Goal: Task Accomplishment & Management: Manage account settings

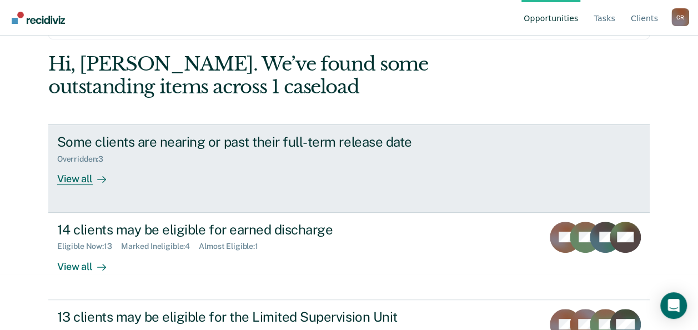
scroll to position [111, 0]
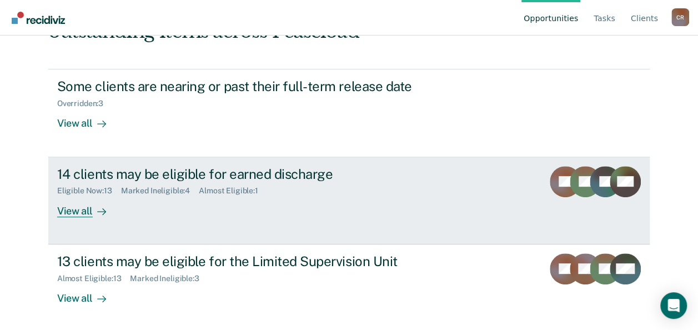
click at [83, 209] on div "View all" at bounding box center [88, 206] width 62 height 22
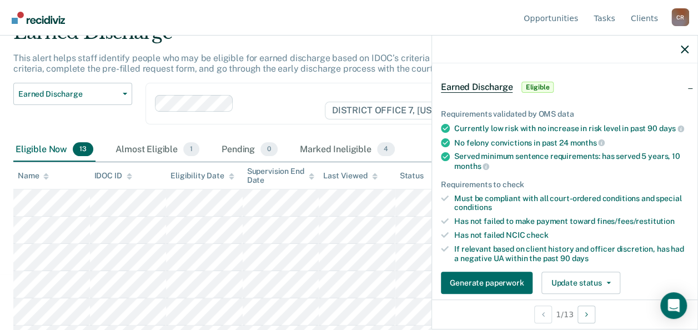
scroll to position [55, 0]
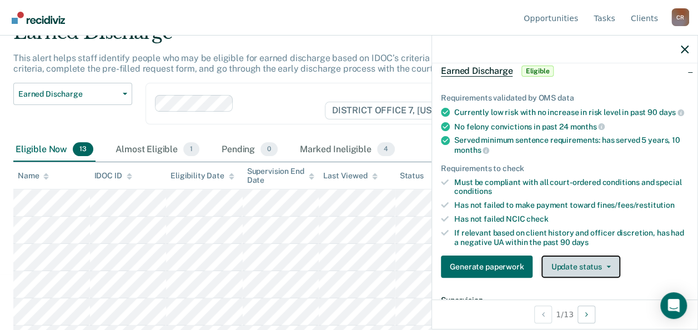
click at [600, 270] on button "Update status" at bounding box center [580, 266] width 78 height 22
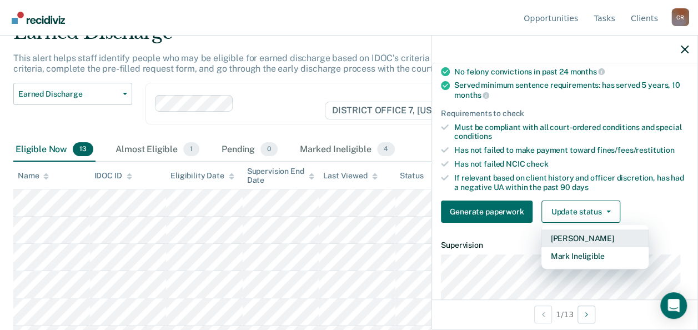
scroll to position [222, 0]
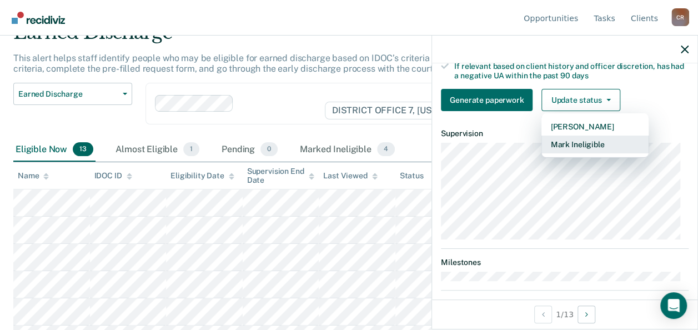
click at [556, 151] on button "Mark Ineligible" at bounding box center [594, 144] width 107 height 18
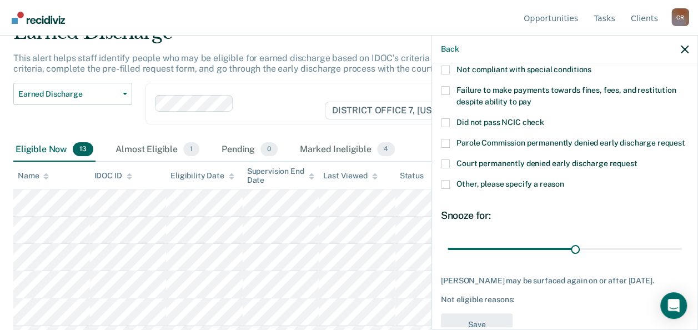
scroll to position [65, 0]
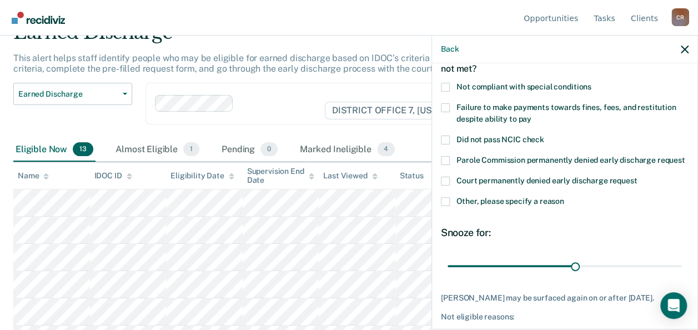
click at [448, 107] on span at bounding box center [445, 107] width 9 height 9
click at [531, 115] on input "Failure to make payments towards fines, fees, and restitution despite ability t…" at bounding box center [531, 115] width 0 height 0
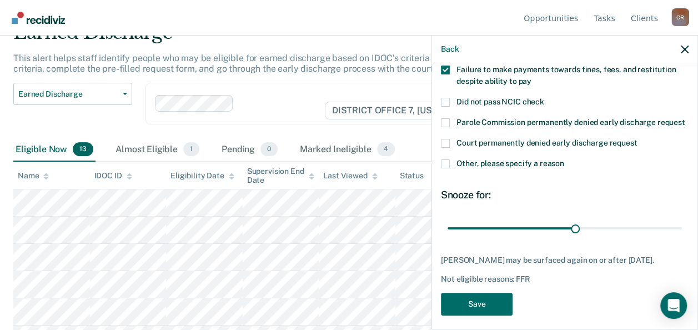
scroll to position [121, 0]
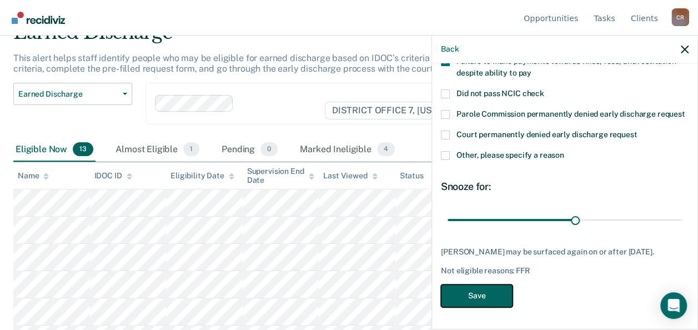
click at [481, 290] on button "Save" at bounding box center [477, 295] width 72 height 23
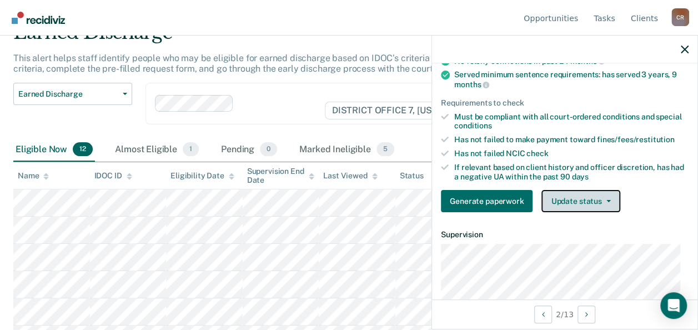
click at [573, 205] on button "Update status" at bounding box center [580, 201] width 78 height 22
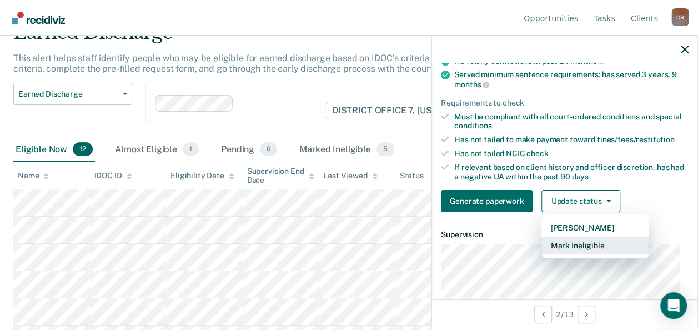
click at [564, 249] on button "Mark Ineligible" at bounding box center [594, 245] width 107 height 18
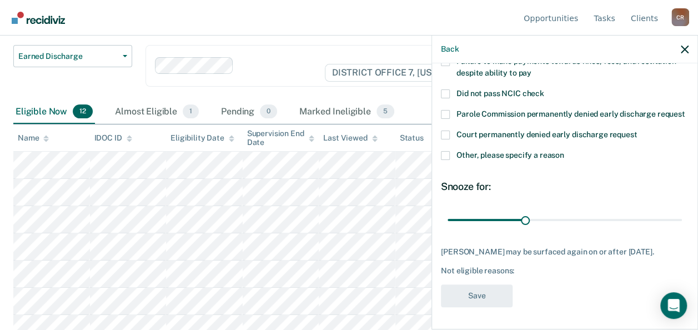
scroll to position [111, 0]
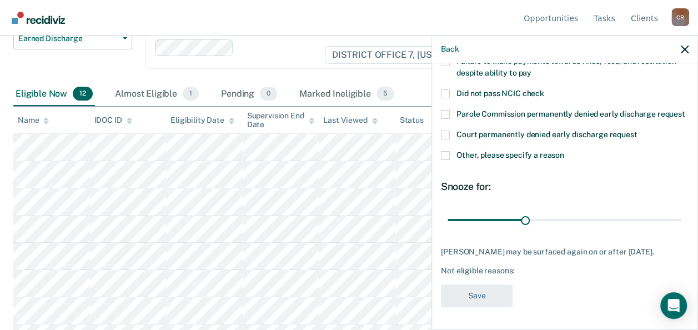
click at [448, 151] on span at bounding box center [445, 155] width 9 height 9
click at [564, 151] on input "Other, please specify a reason" at bounding box center [564, 151] width 0 height 0
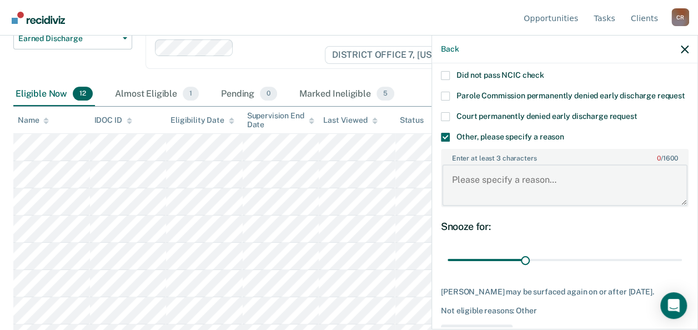
click at [493, 204] on textarea "Enter at least 3 characters 0 / 1600" at bounding box center [564, 184] width 245 height 41
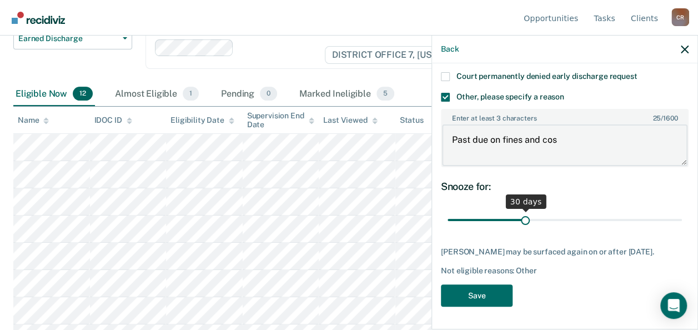
scroll to position [189, 0]
type textarea "Past due on fines and cos"
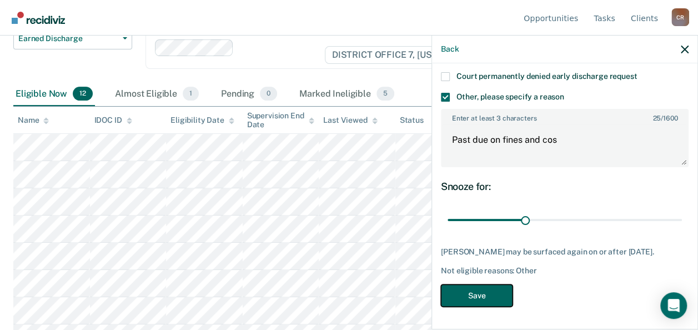
click at [458, 287] on button "Save" at bounding box center [477, 295] width 72 height 23
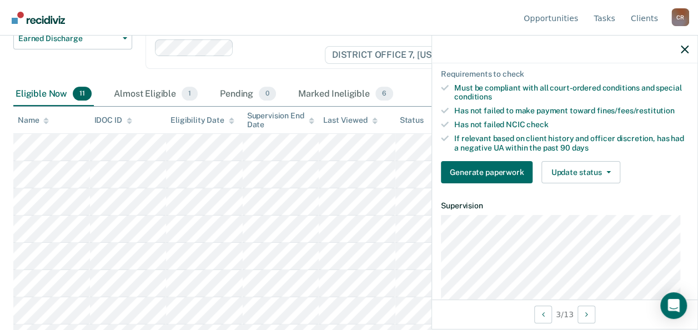
scroll to position [133, 0]
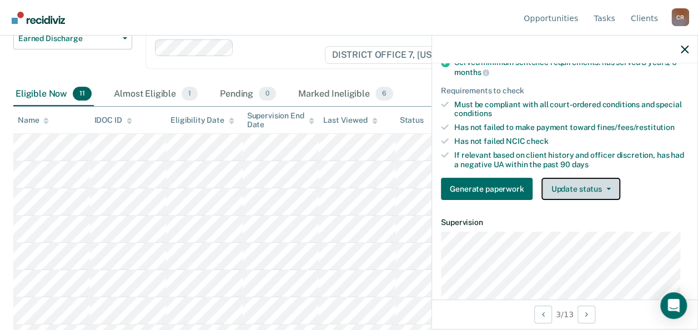
click at [558, 191] on button "Update status" at bounding box center [580, 189] width 78 height 22
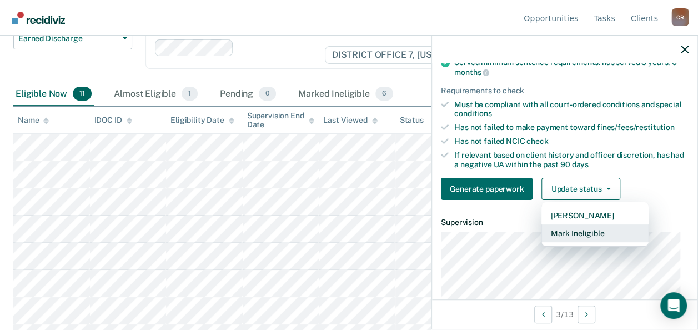
click at [554, 238] on button "Mark Ineligible" at bounding box center [594, 233] width 107 height 18
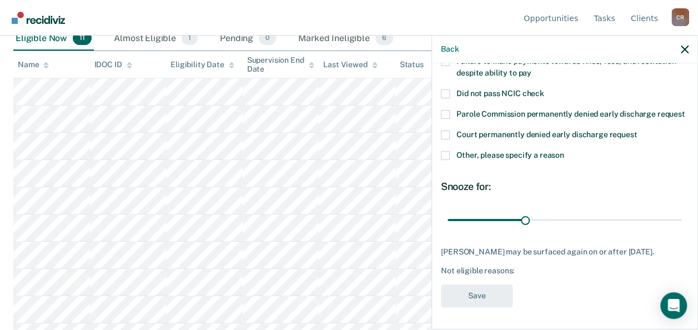
scroll to position [65, 0]
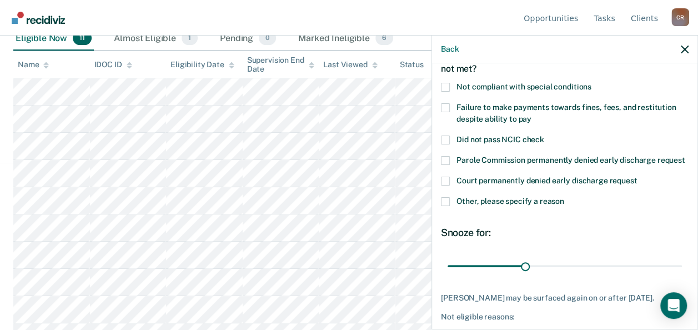
click at [445, 89] on span at bounding box center [445, 87] width 9 height 9
click at [591, 83] on input "Not compliant with special conditions" at bounding box center [591, 83] width 0 height 0
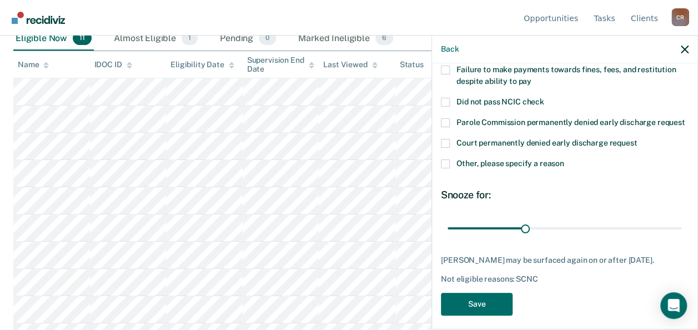
scroll to position [121, 0]
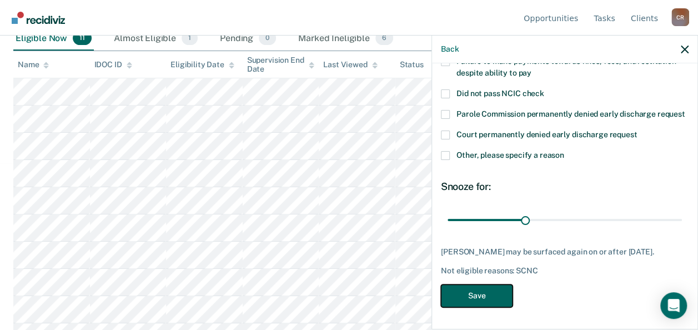
click at [469, 290] on button "Save" at bounding box center [477, 295] width 72 height 23
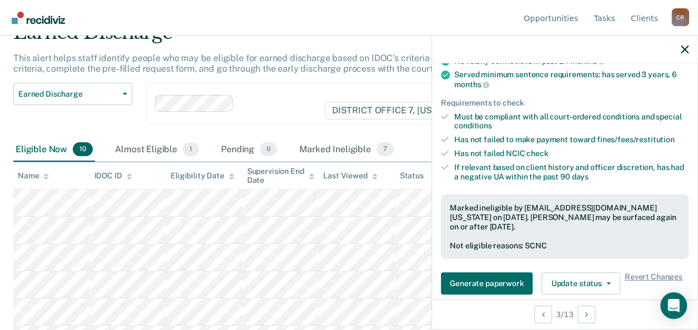
scroll to position [111, 0]
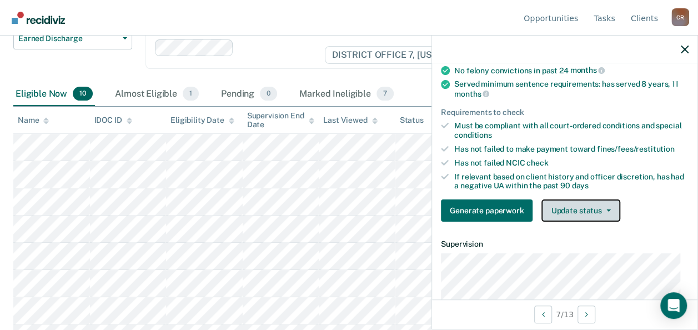
click at [577, 204] on button "Update status" at bounding box center [580, 210] width 78 height 22
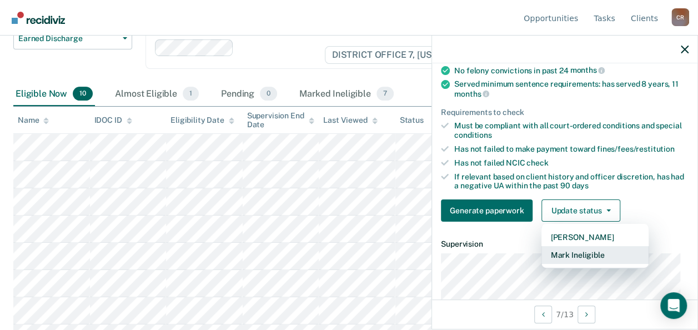
click at [560, 253] on button "Mark Ineligible" at bounding box center [594, 255] width 107 height 18
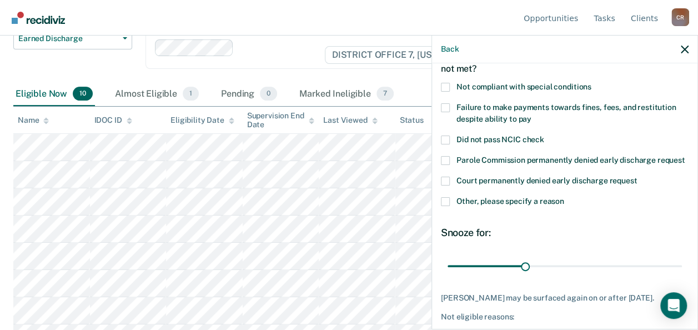
scroll to position [10, 0]
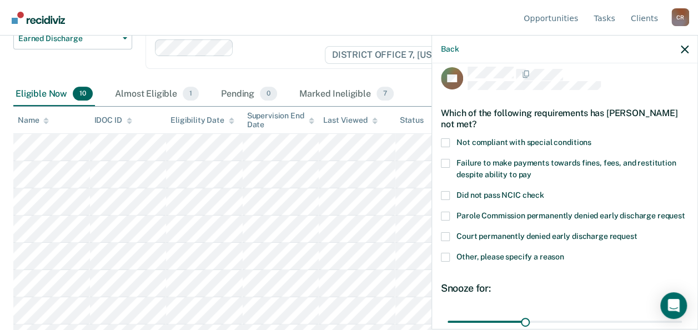
click at [446, 261] on span at bounding box center [445, 256] width 9 height 9
click at [564, 252] on input "Other, please specify a reason" at bounding box center [564, 252] width 0 height 0
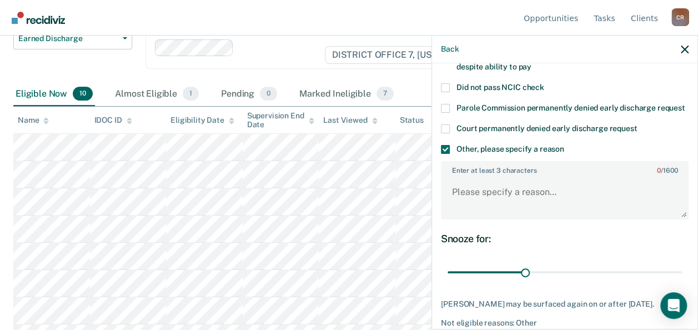
scroll to position [121, 0]
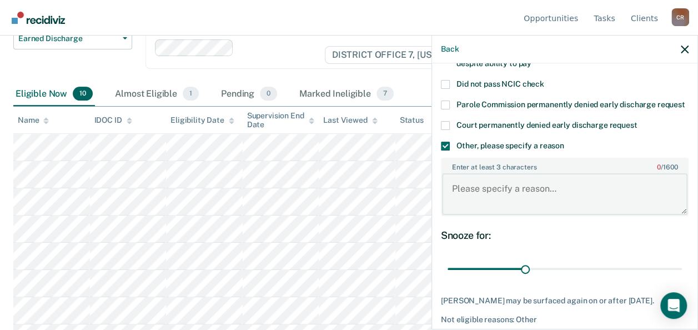
click at [491, 211] on textarea "Enter at least 3 characters 0 / 1600" at bounding box center [564, 193] width 245 height 41
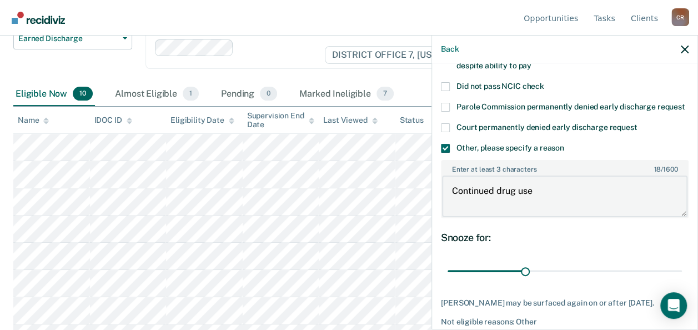
scroll to position [179, 0]
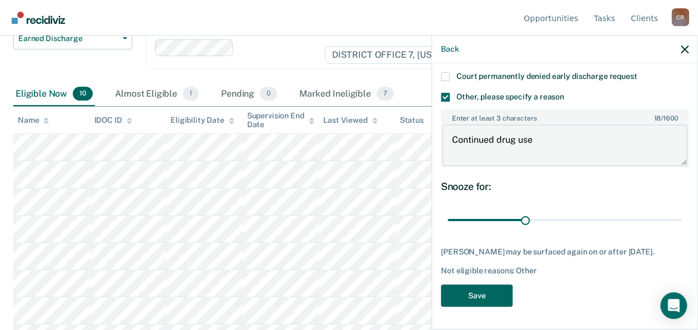
type textarea "Continued drug use"
click at [494, 293] on button "Save" at bounding box center [477, 295] width 72 height 23
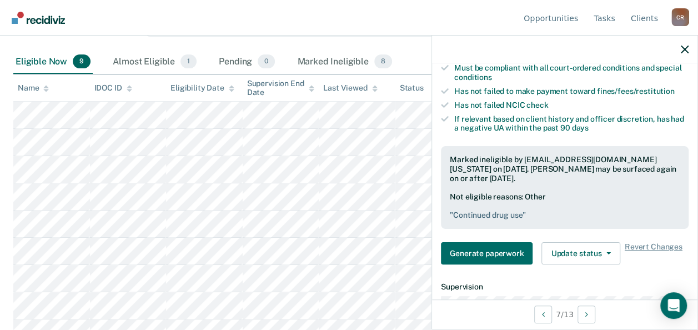
scroll to position [159, 0]
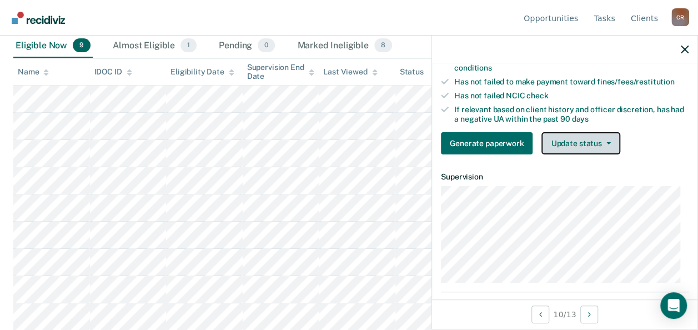
click at [610, 144] on button "Update status" at bounding box center [580, 143] width 78 height 22
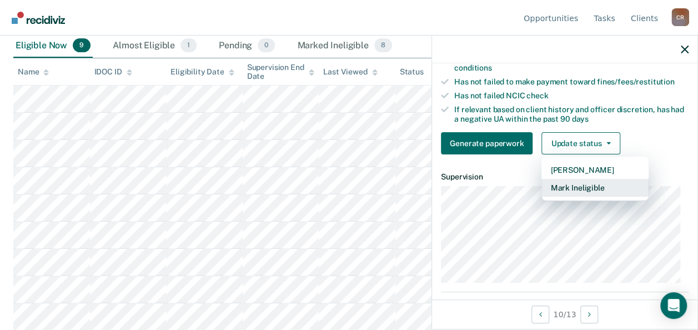
click at [555, 192] on button "Mark Ineligible" at bounding box center [594, 188] width 107 height 18
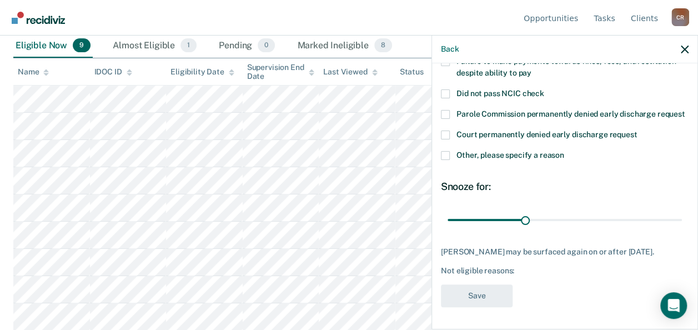
click at [445, 159] on span at bounding box center [445, 155] width 9 height 9
click at [564, 151] on input "Other, please specify a reason" at bounding box center [564, 151] width 0 height 0
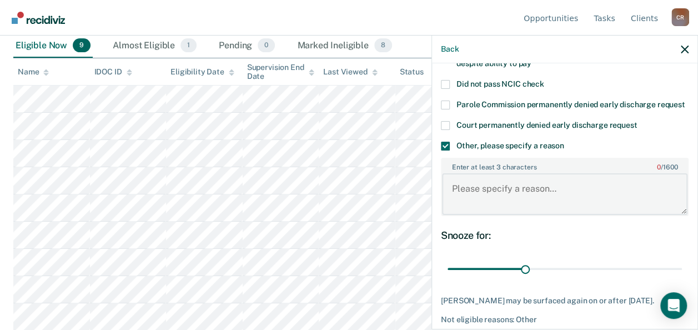
click at [480, 206] on textarea "Enter at least 3 characters 0 / 1600" at bounding box center [564, 193] width 245 height 41
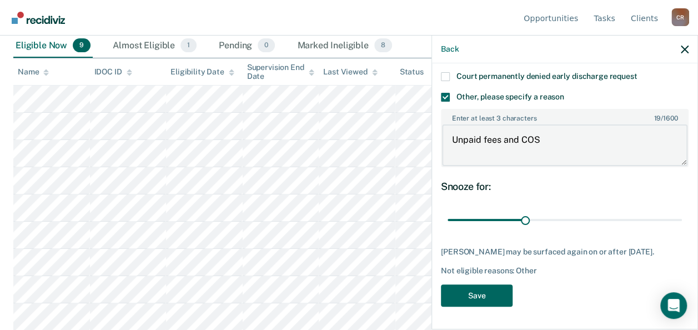
type textarea "Unpaid fees and COS"
click at [464, 291] on button "Save" at bounding box center [477, 295] width 72 height 23
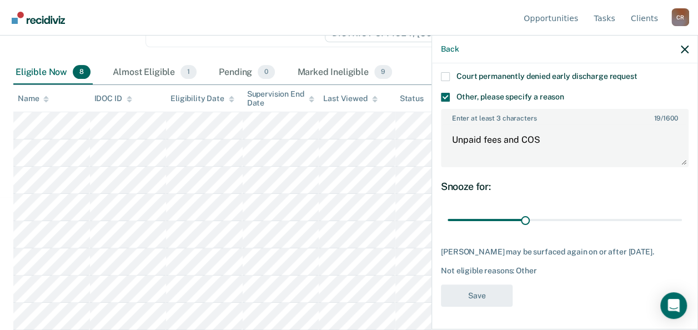
scroll to position [132, 0]
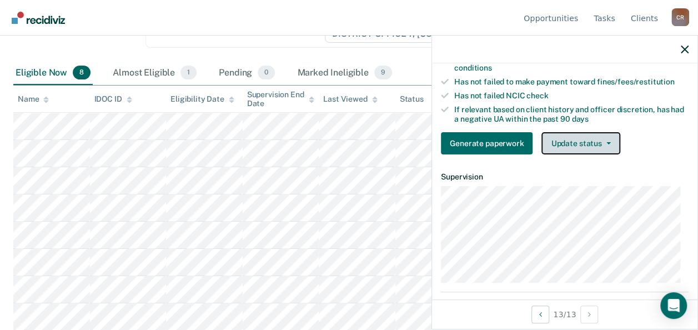
click at [611, 154] on button "Update status" at bounding box center [580, 143] width 78 height 22
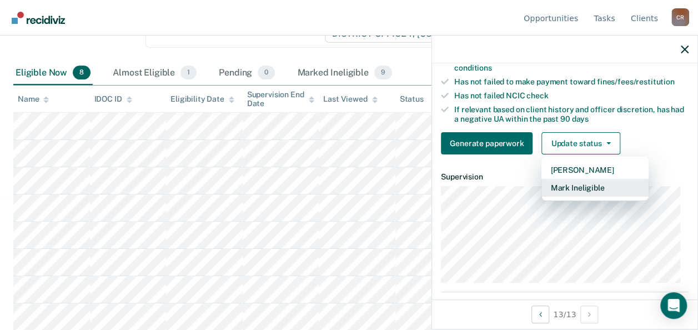
click at [589, 194] on button "Mark Ineligible" at bounding box center [594, 188] width 107 height 18
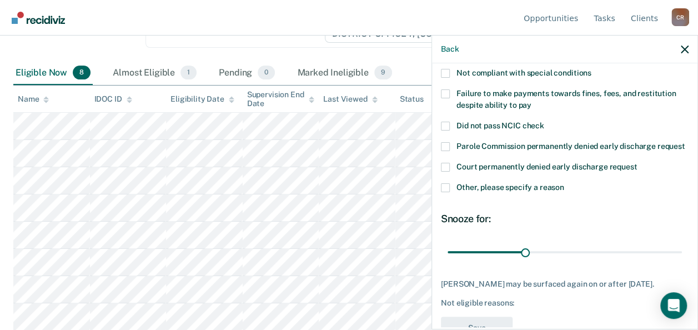
scroll to position [65, 0]
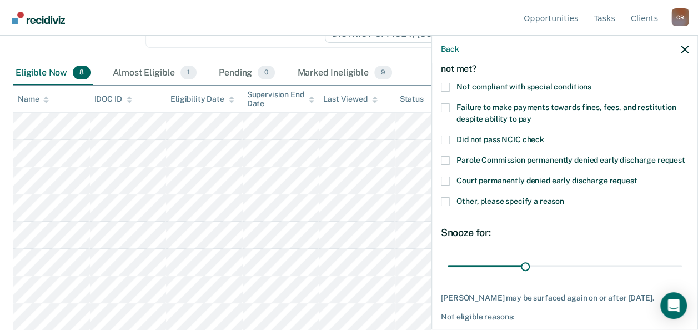
click at [447, 107] on span at bounding box center [445, 107] width 9 height 9
click at [531, 115] on input "Failure to make payments towards fines, fees, and restitution despite ability t…" at bounding box center [531, 115] width 0 height 0
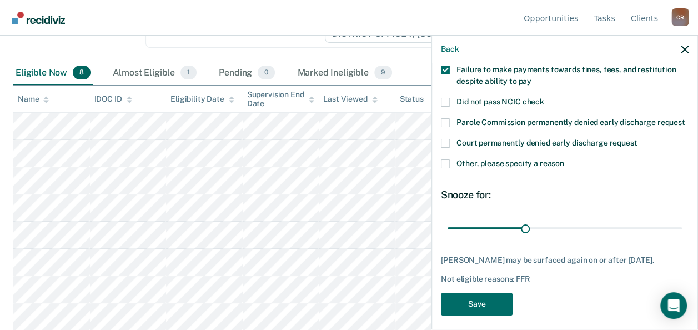
scroll to position [121, 0]
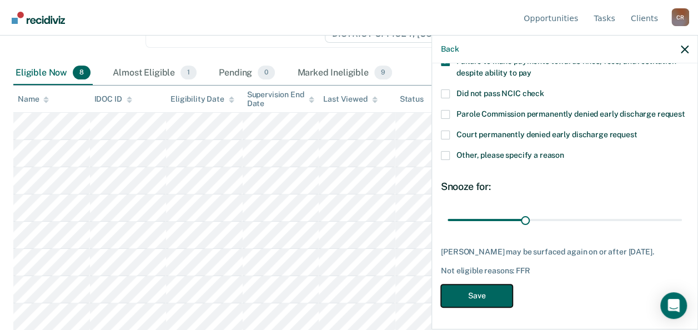
click at [501, 299] on button "Save" at bounding box center [477, 295] width 72 height 23
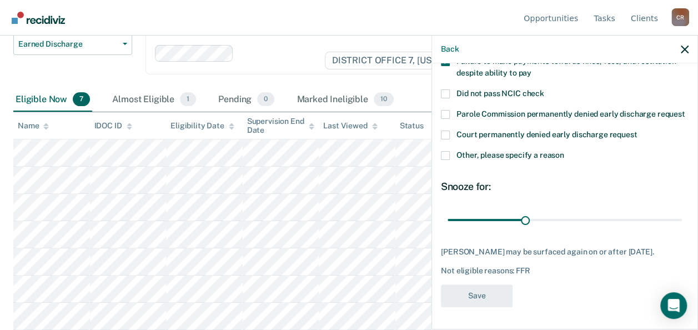
scroll to position [105, 0]
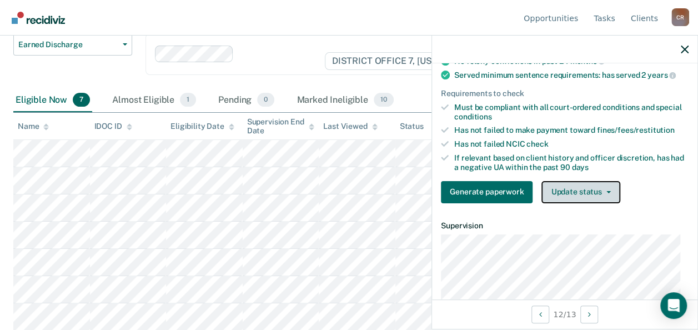
click at [605, 194] on button "Update status" at bounding box center [580, 192] width 78 height 22
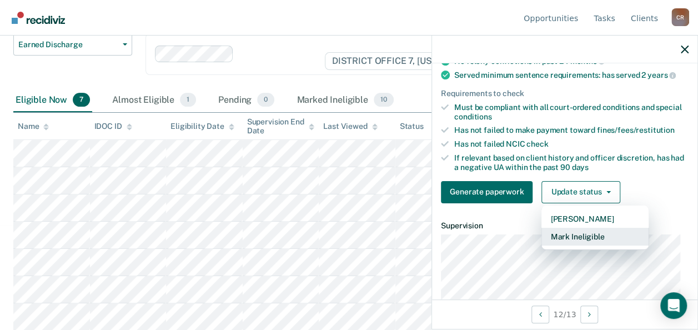
click at [564, 243] on button "Mark Ineligible" at bounding box center [594, 237] width 107 height 18
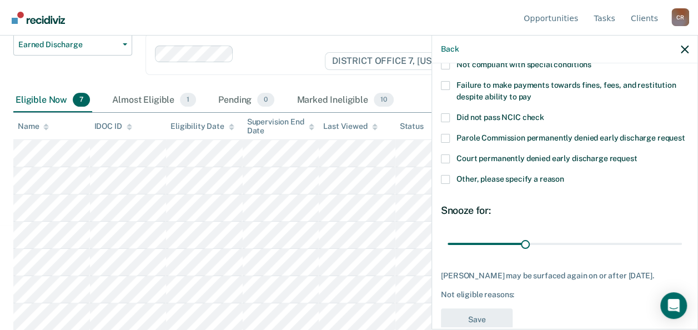
scroll to position [65, 0]
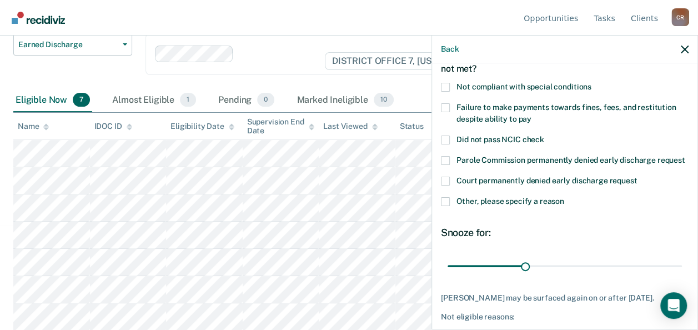
click at [448, 206] on span at bounding box center [445, 201] width 9 height 9
click at [564, 197] on input "Other, please specify a reason" at bounding box center [564, 197] width 0 height 0
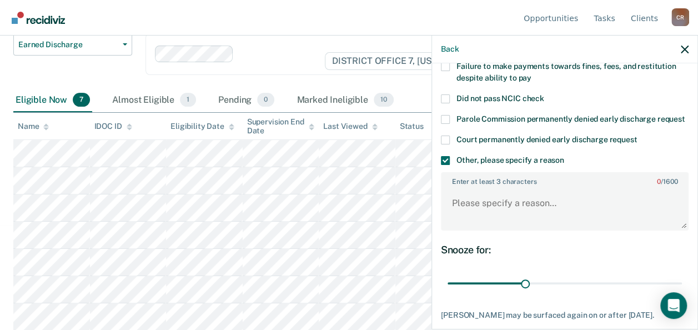
scroll to position [121, 0]
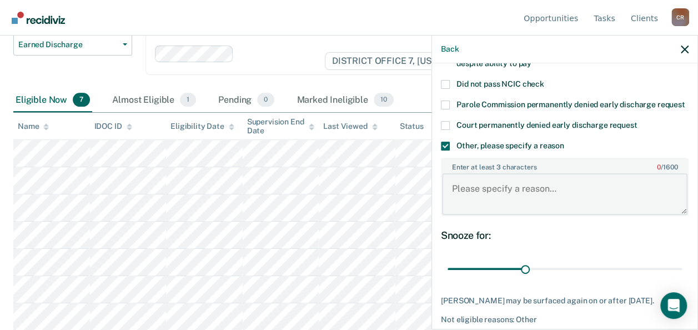
click at [467, 205] on textarea "Enter at least 3 characters 0 / 1600" at bounding box center [564, 193] width 245 height 41
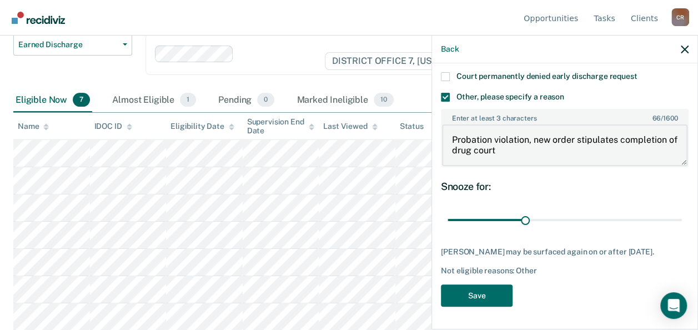
scroll to position [189, 0]
type textarea "Probation violation, new order stipulates completion of drug court"
click at [468, 291] on button "Save" at bounding box center [477, 295] width 72 height 23
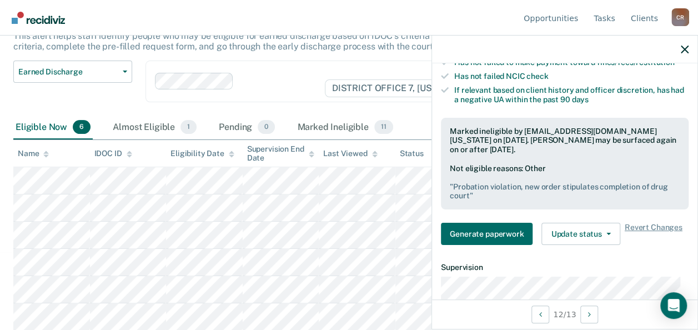
scroll to position [198, 0]
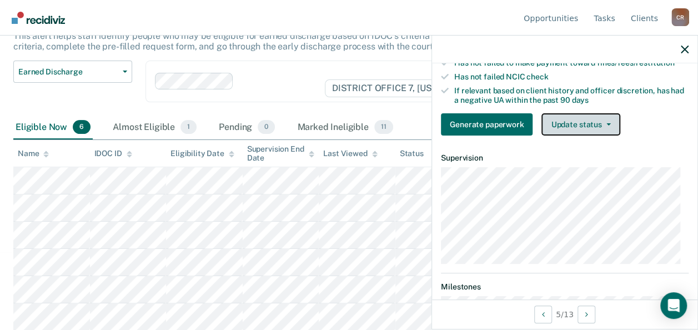
click at [605, 132] on button "Update status" at bounding box center [580, 124] width 78 height 22
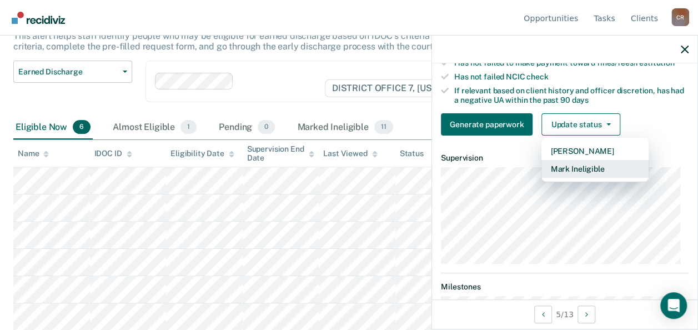
click at [583, 178] on button "Mark Ineligible" at bounding box center [594, 169] width 107 height 18
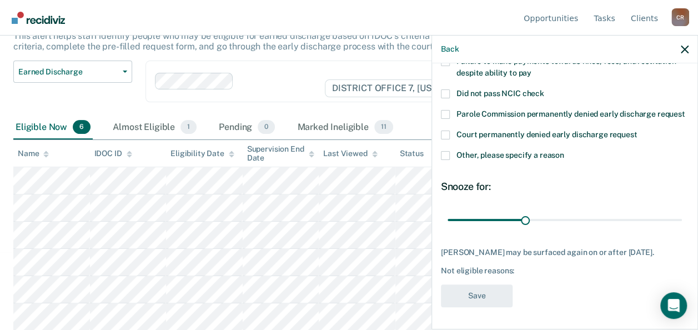
scroll to position [121, 0]
click at [446, 159] on span at bounding box center [445, 155] width 9 height 9
click at [564, 151] on input "Other, please specify a reason" at bounding box center [564, 151] width 0 height 0
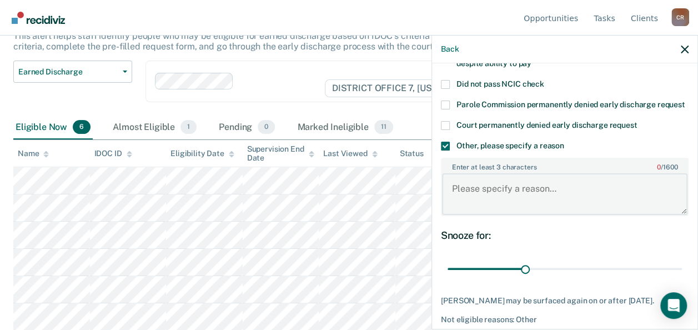
click at [467, 214] on textarea "Enter at least 3 characters 0 / 1600" at bounding box center [564, 193] width 245 height 41
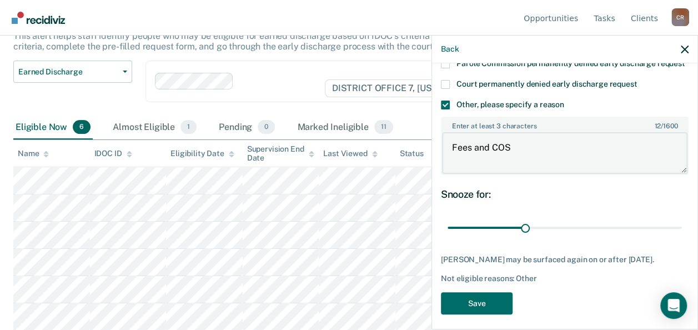
scroll to position [179, 0]
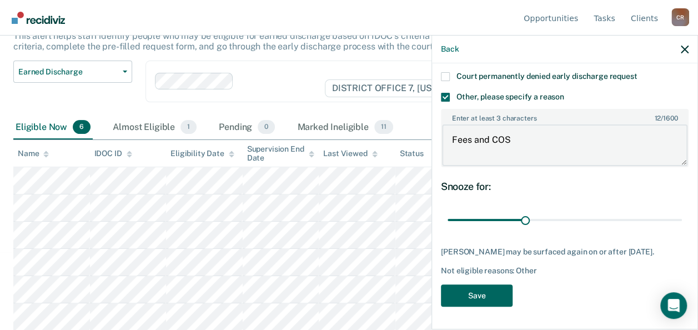
type textarea "Fees and COS"
click at [490, 303] on button "Save" at bounding box center [477, 295] width 72 height 23
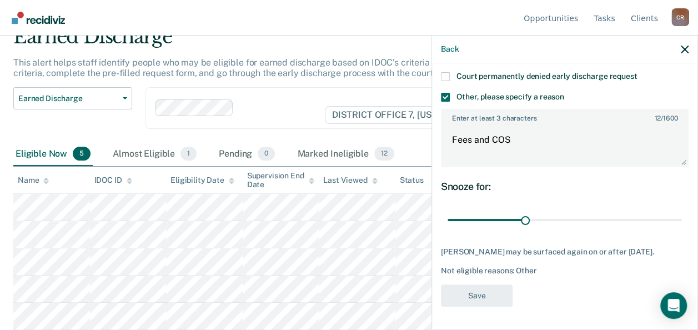
scroll to position [50, 0]
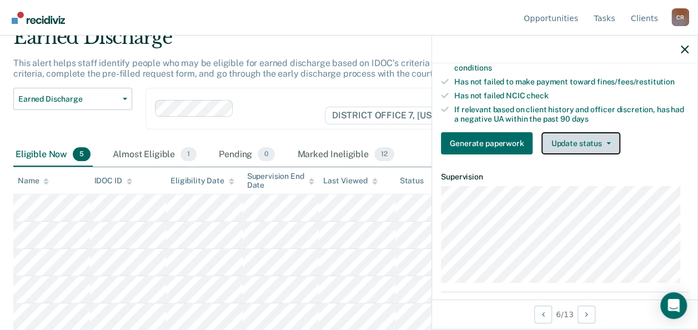
click at [590, 146] on button "Update status" at bounding box center [580, 143] width 78 height 22
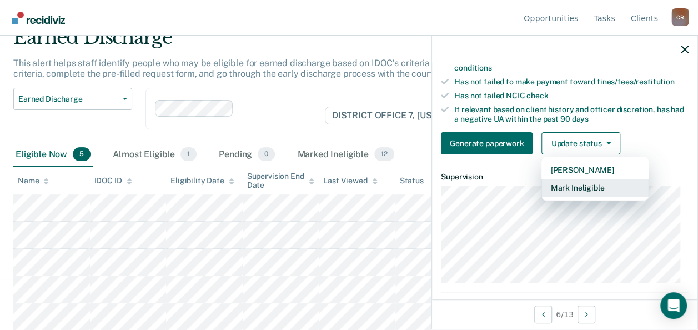
click at [559, 194] on button "Mark Ineligible" at bounding box center [594, 188] width 107 height 18
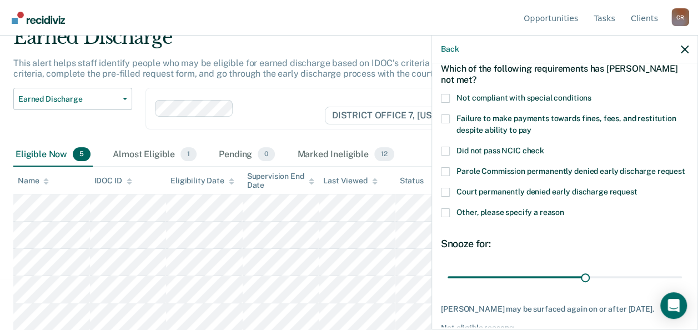
scroll to position [19, 0]
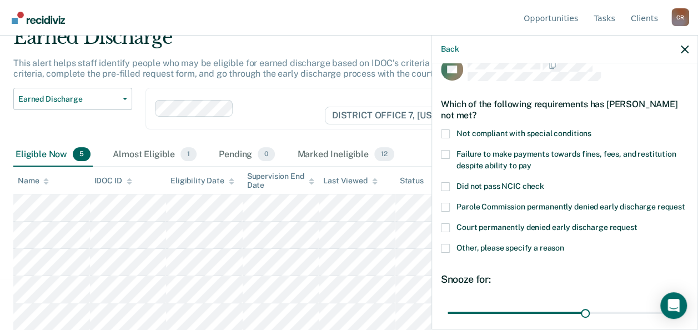
click at [447, 154] on span at bounding box center [445, 154] width 9 height 9
click at [531, 161] on input "Failure to make payments towards fines, fees, and restitution despite ability t…" at bounding box center [531, 161] width 0 height 0
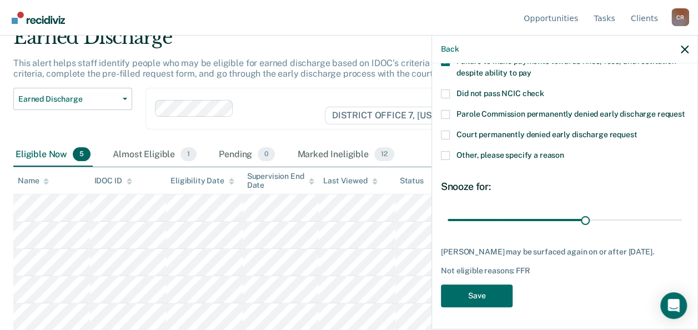
scroll to position [130, 0]
click at [497, 296] on button "Save" at bounding box center [477, 295] width 72 height 23
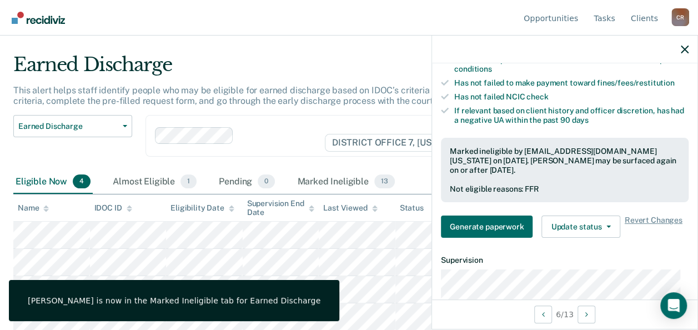
scroll to position [241, 0]
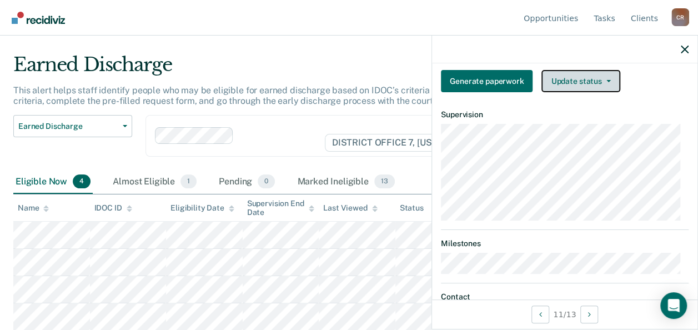
click at [608, 91] on button "Update status" at bounding box center [580, 81] width 78 height 22
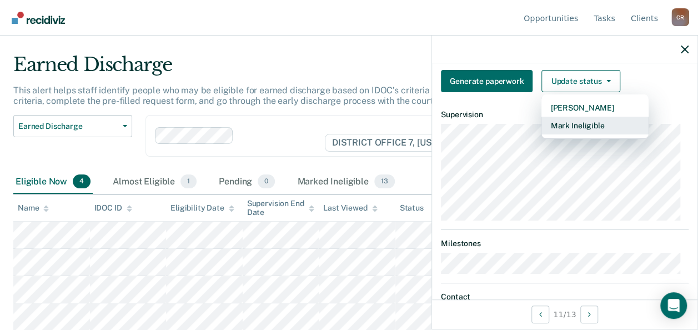
click at [577, 130] on button "Mark Ineligible" at bounding box center [594, 126] width 107 height 18
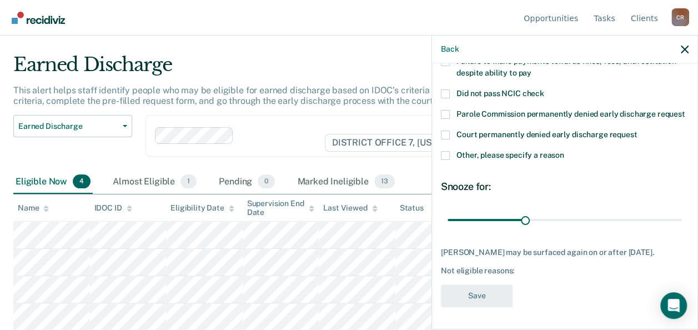
scroll to position [130, 0]
click at [450, 151] on label "Other, please specify a reason" at bounding box center [564, 157] width 247 height 12
click at [564, 151] on input "Other, please specify a reason" at bounding box center [564, 151] width 0 height 0
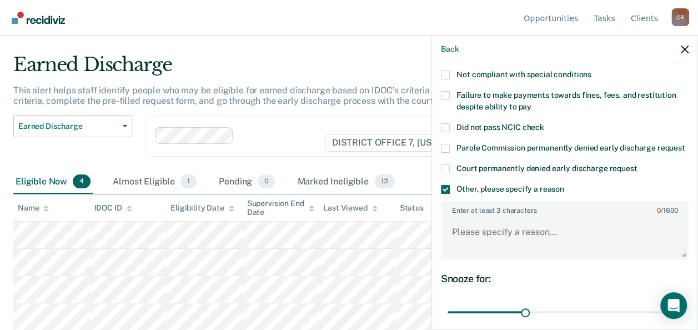
scroll to position [78, 0]
click at [446, 94] on span at bounding box center [445, 95] width 9 height 9
click at [531, 103] on input "Failure to make payments towards fines, fees, and restitution despite ability t…" at bounding box center [531, 103] width 0 height 0
click at [444, 194] on span at bounding box center [445, 189] width 9 height 9
click at [564, 185] on input "Other, please specify a reason" at bounding box center [564, 185] width 0 height 0
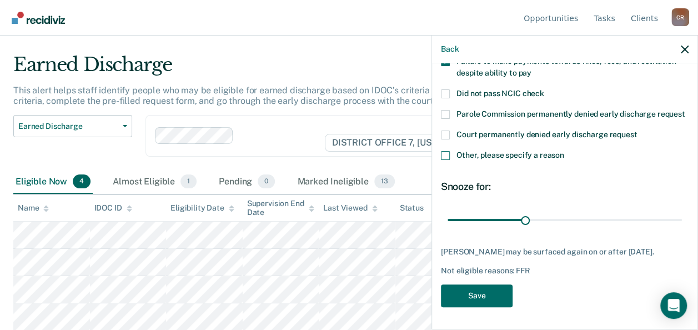
scroll to position [130, 0]
click at [494, 299] on button "Save" at bounding box center [477, 295] width 72 height 23
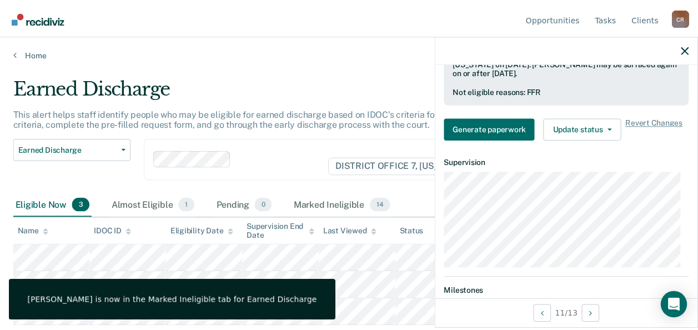
scroll to position [296, 0]
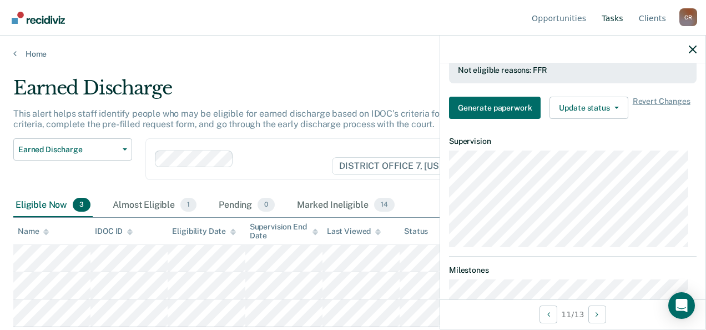
click at [613, 20] on link "Tasks" at bounding box center [612, 18] width 26 height 36
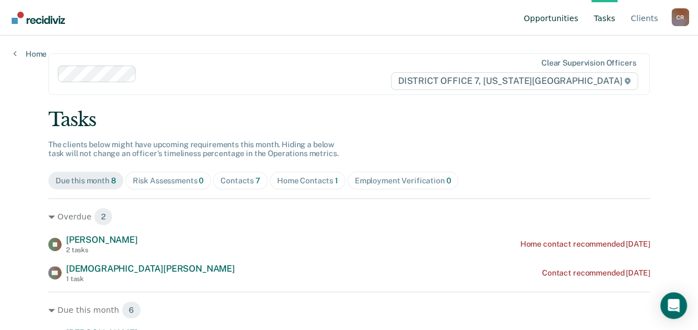
click at [560, 19] on link "Opportunities" at bounding box center [550, 18] width 59 height 36
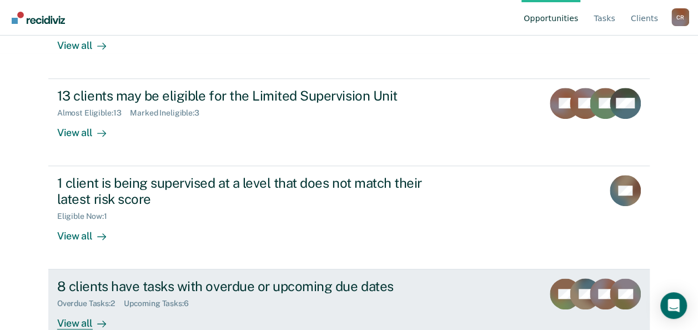
scroll to position [277, 0]
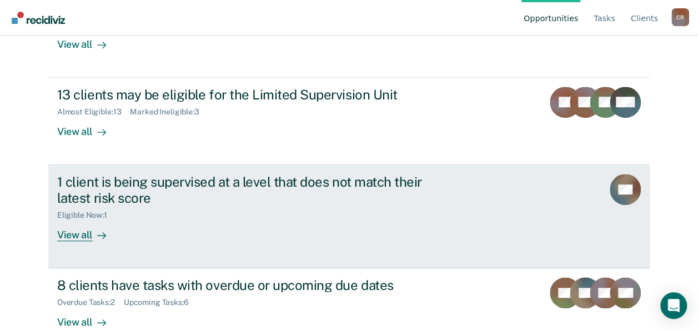
click at [73, 230] on div "View all" at bounding box center [88, 230] width 62 height 22
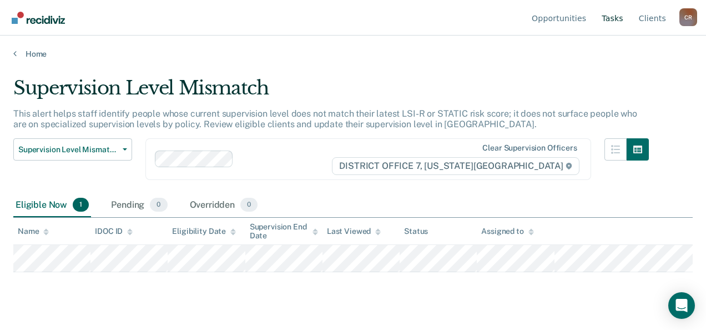
click at [613, 16] on link "Tasks" at bounding box center [612, 18] width 26 height 36
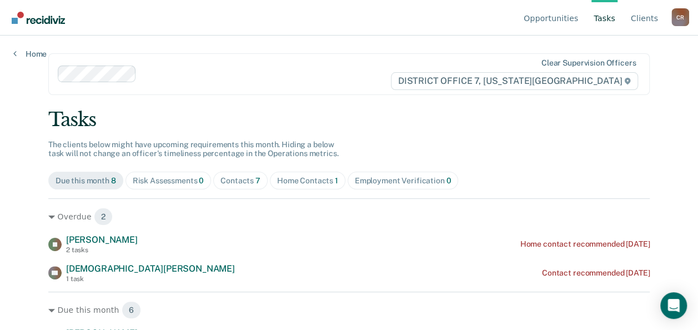
click at [594, 17] on link "Tasks" at bounding box center [604, 18] width 26 height 36
click at [552, 21] on link "Opportunities" at bounding box center [550, 18] width 59 height 36
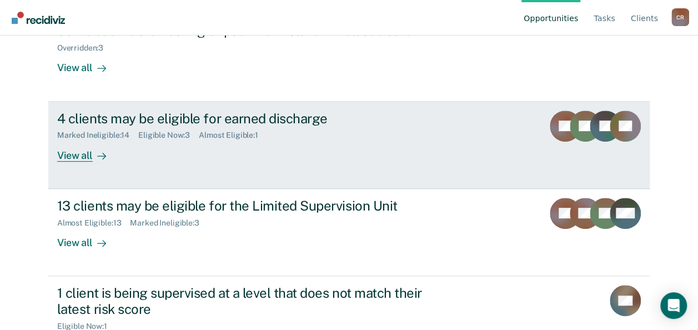
scroll to position [111, 0]
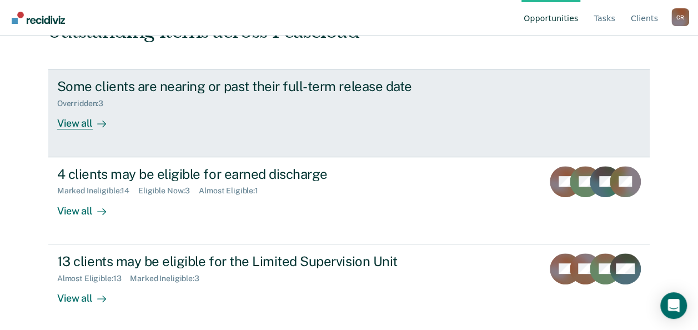
click at [83, 127] on div "View all" at bounding box center [88, 119] width 62 height 22
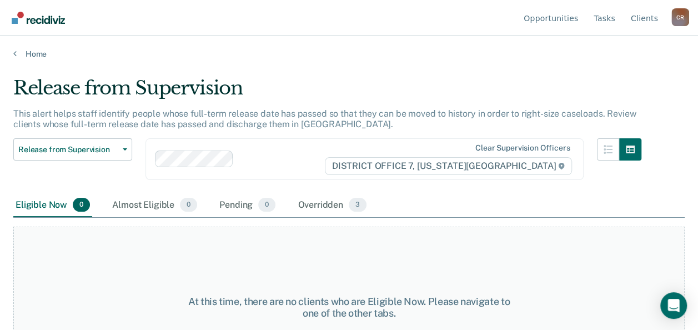
scroll to position [57, 0]
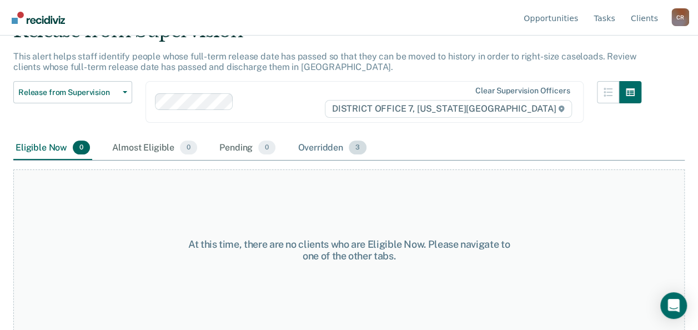
click at [306, 140] on div "Overridden 3" at bounding box center [331, 148] width 73 height 24
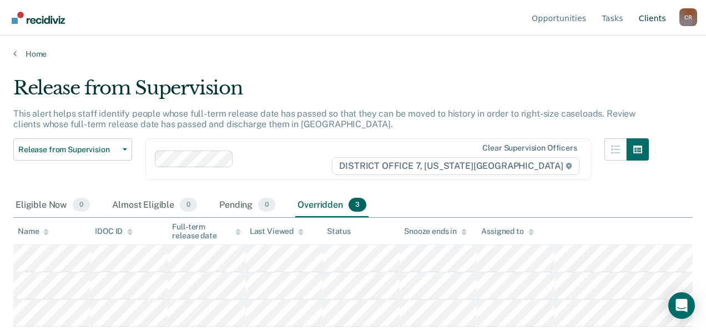
click at [666, 18] on link "Client s" at bounding box center [652, 18] width 32 height 36
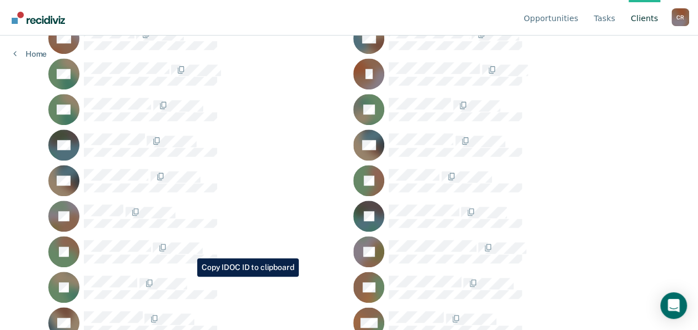
scroll to position [333, 0]
